Goal: Information Seeking & Learning: Compare options

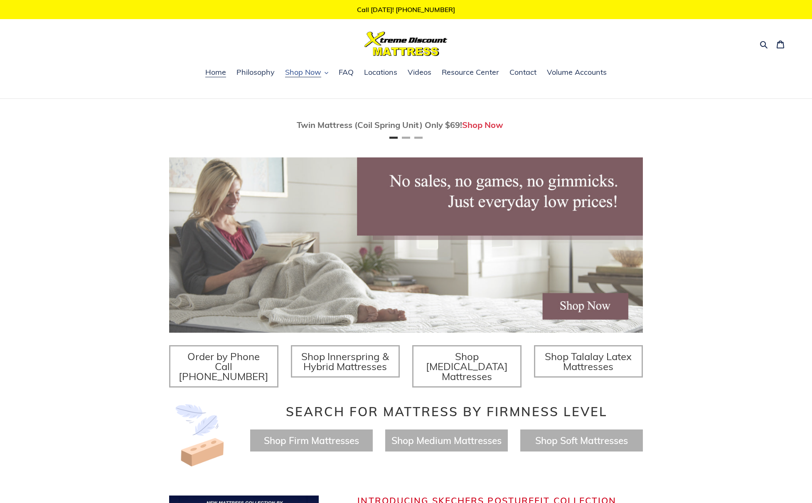
click at [320, 75] on span "Shop Now" at bounding box center [303, 72] width 36 height 10
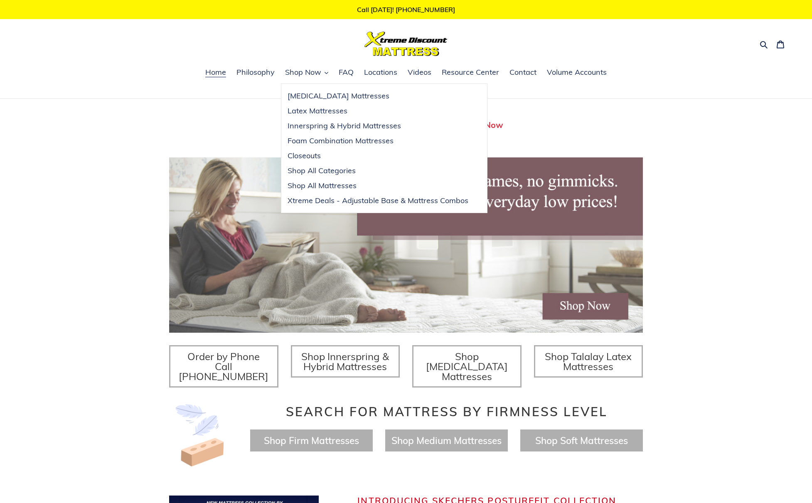
click at [278, 51] on h1 at bounding box center [406, 44] width 256 height 25
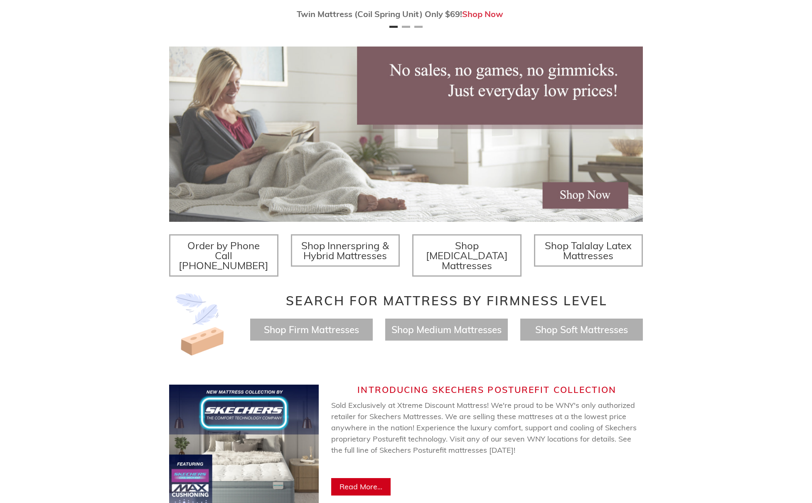
scroll to position [111, 0]
click at [347, 258] on span "Shop Innerspring & Hybrid Mattresses" at bounding box center [345, 250] width 88 height 22
click at [439, 250] on span "Shop Memory Foam Mattresses" at bounding box center [467, 255] width 82 height 32
click at [592, 250] on span "Shop Talalay Latex Mattresses" at bounding box center [588, 250] width 87 height 22
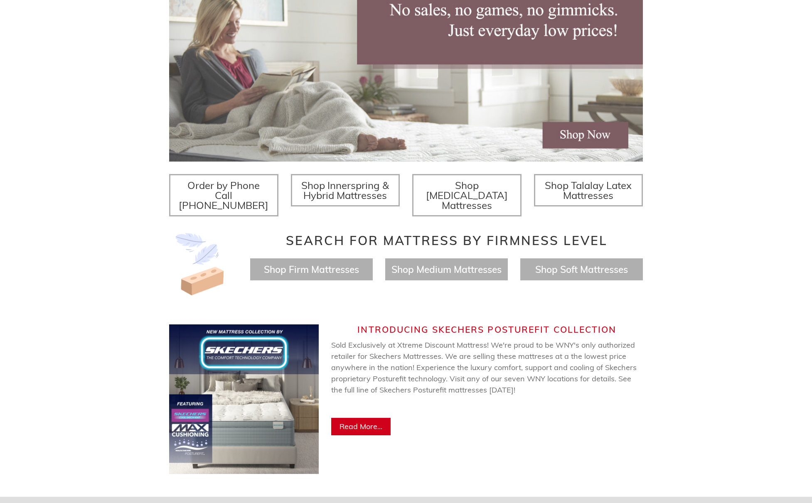
scroll to position [170, 0]
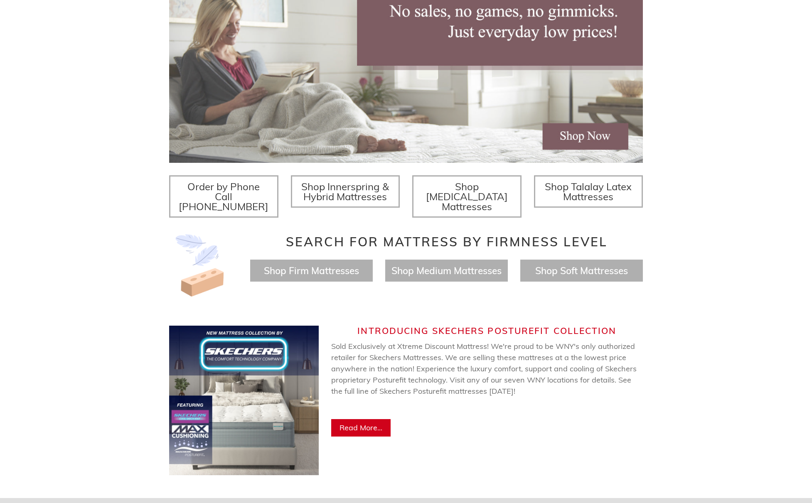
click at [361, 193] on span "Shop Innerspring & Hybrid Mattresses" at bounding box center [345, 191] width 88 height 22
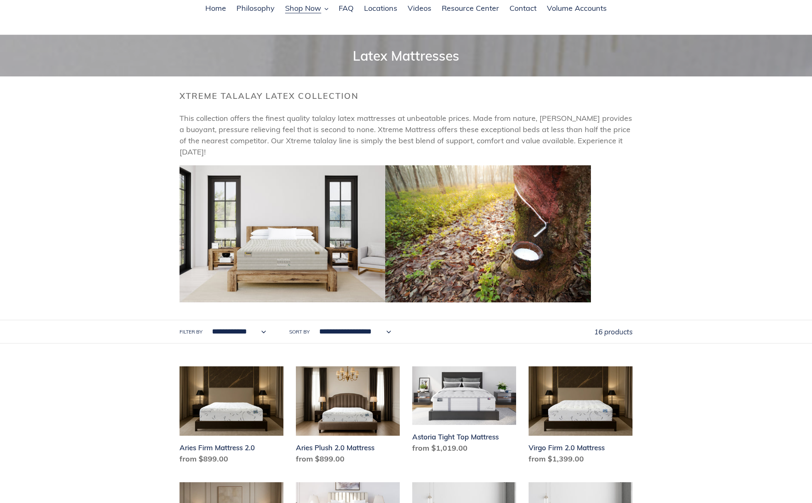
scroll to position [62, 0]
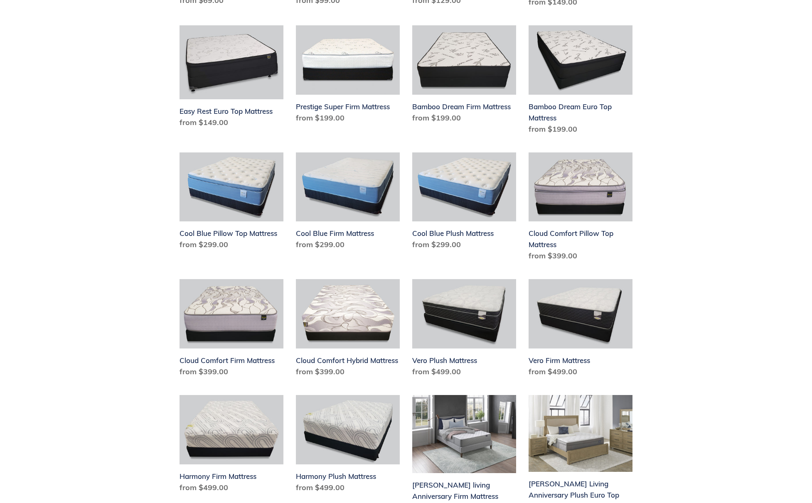
scroll to position [451, 0]
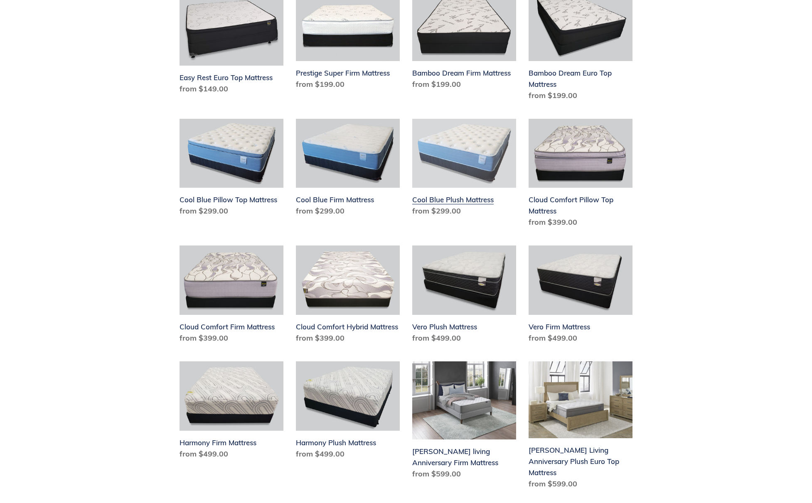
click at [472, 161] on link "Cool Blue Plush Mattress" at bounding box center [464, 169] width 104 height 101
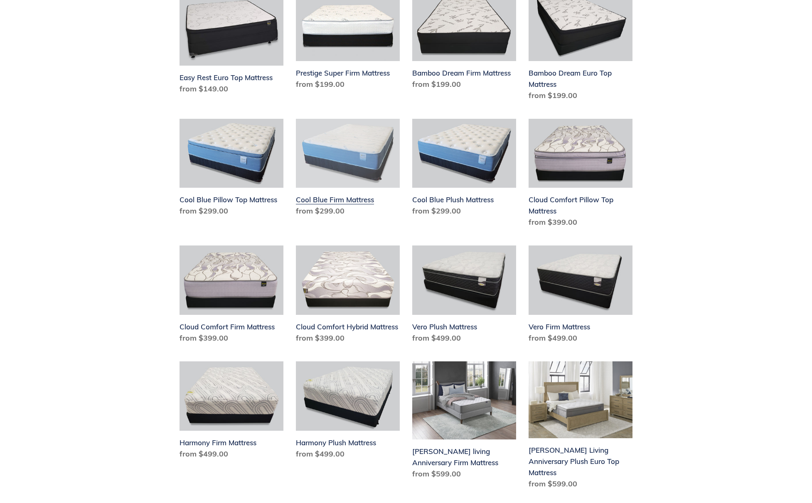
click at [344, 165] on link "Cool Blue Firm Mattress" at bounding box center [348, 169] width 104 height 101
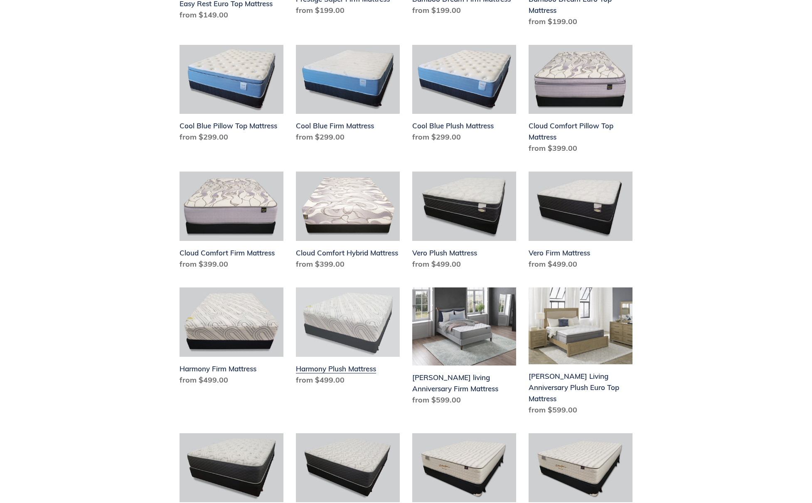
scroll to position [524, 0]
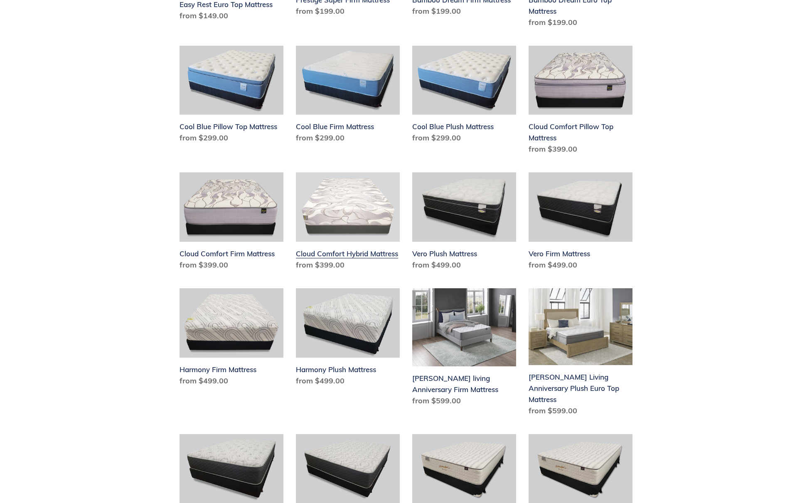
click at [354, 236] on link "Cloud Comfort Hybrid Mattress" at bounding box center [348, 222] width 104 height 101
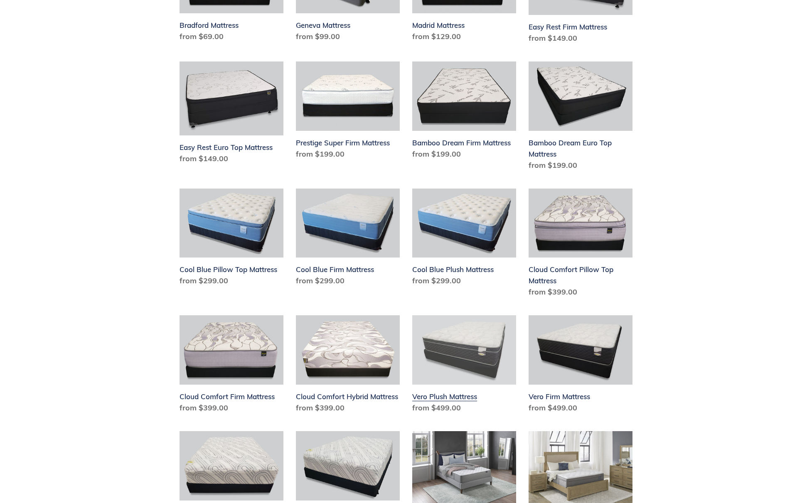
scroll to position [448, 0]
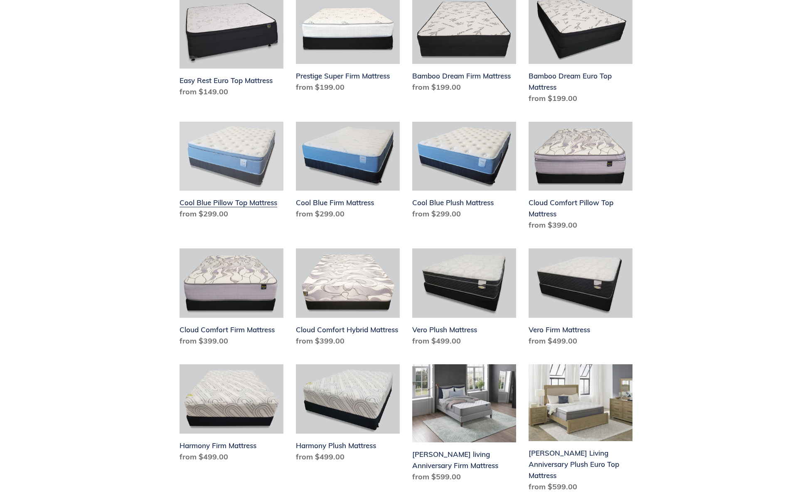
click at [248, 169] on link "Cool Blue Pillow Top Mattress" at bounding box center [232, 172] width 104 height 101
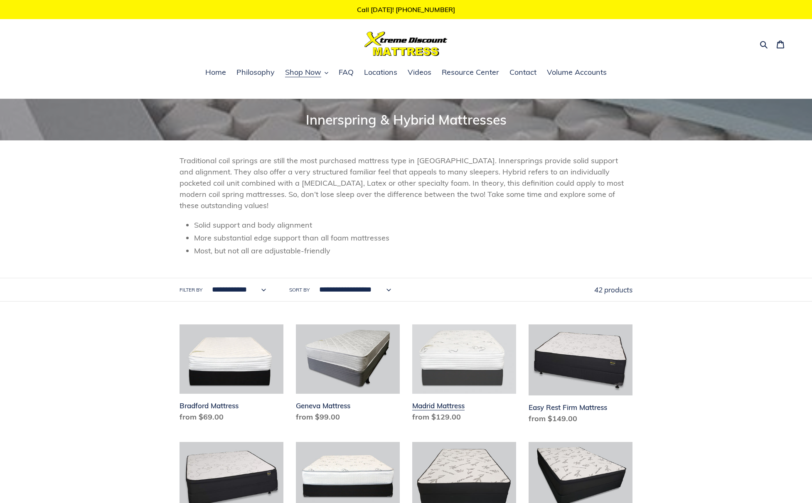
scroll to position [0, 0]
click at [386, 74] on span "Locations" at bounding box center [380, 72] width 33 height 10
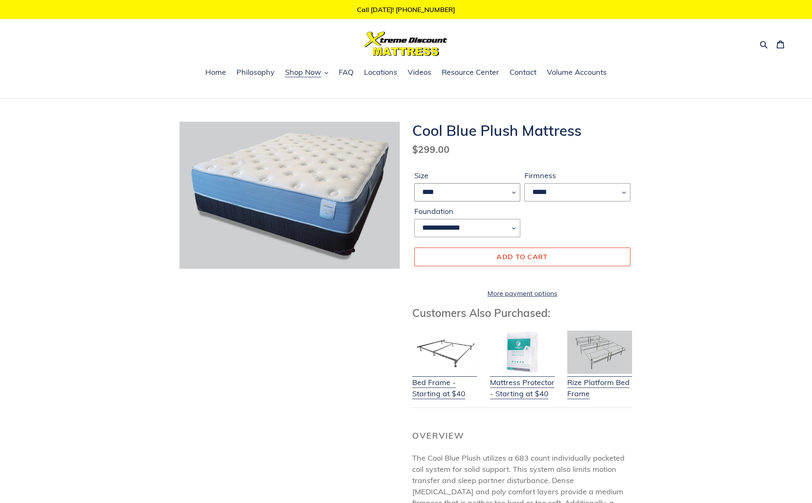
select select "*****"
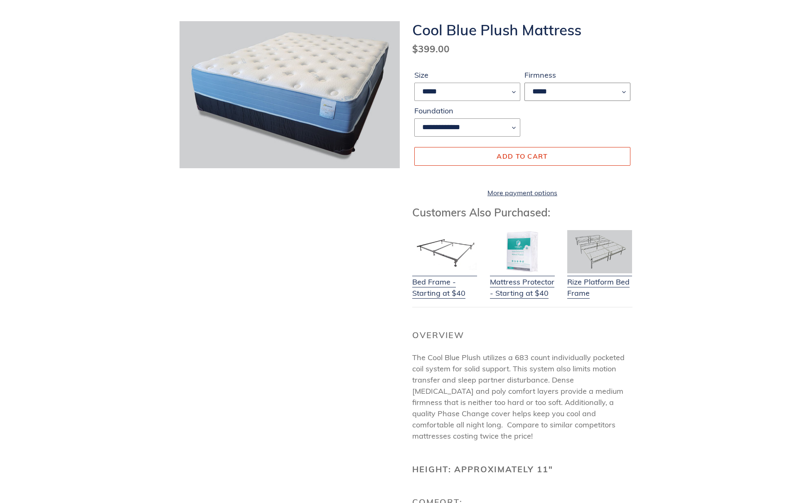
scroll to position [101, 0]
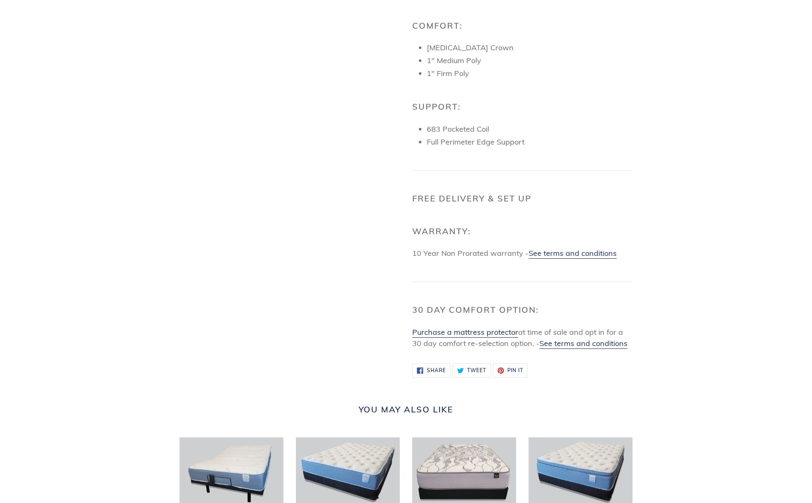
scroll to position [601, 0]
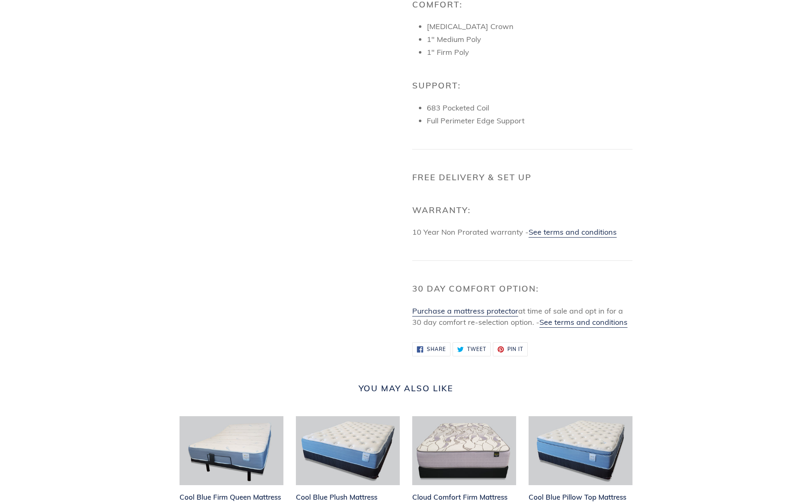
drag, startPoint x: 340, startPoint y: 241, endPoint x: 333, endPoint y: 252, distance: 12.8
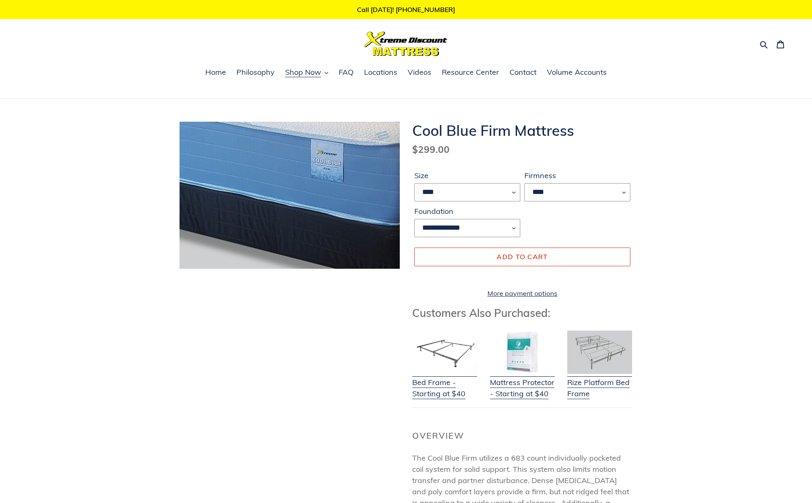
scroll to position [0, 0]
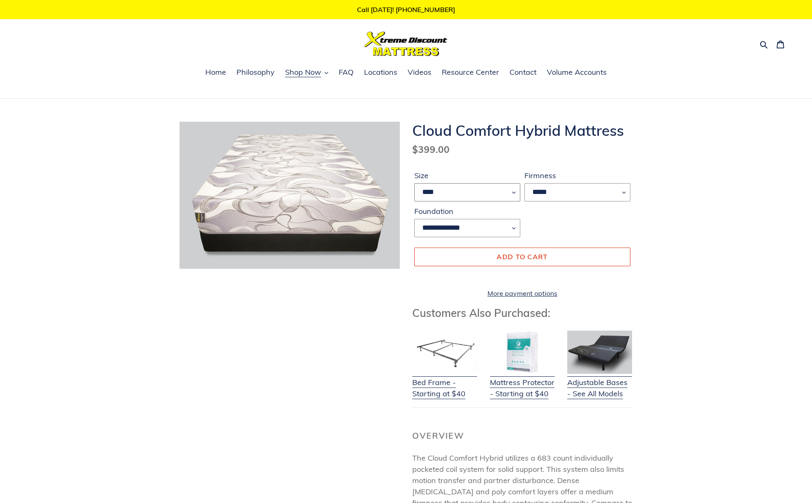
select select "*****"
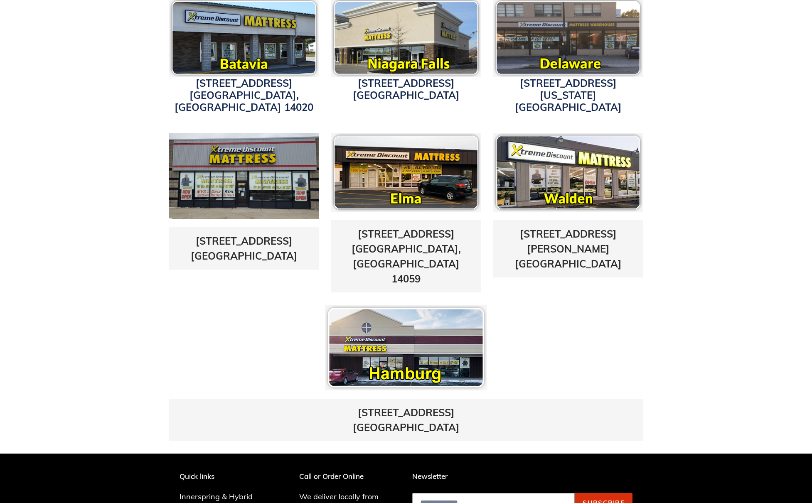
scroll to position [315, 0]
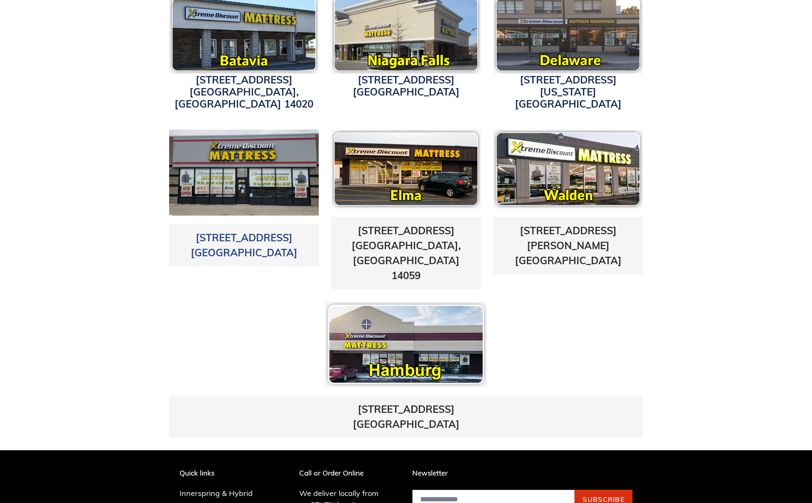
click at [200, 240] on link "[STREET_ADDRESS]" at bounding box center [244, 245] width 107 height 27
